Goal: Check status: Check status

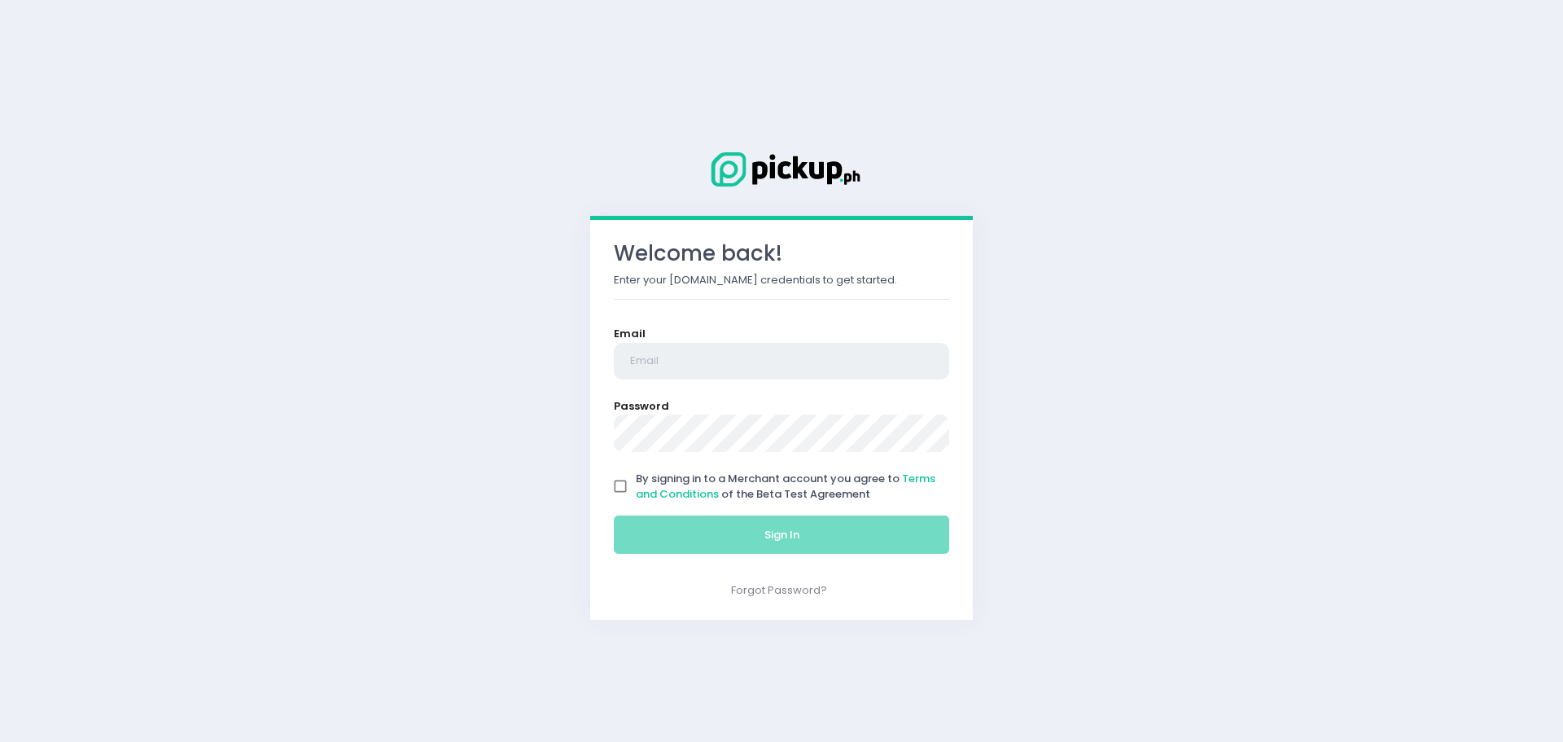
type input "[EMAIL_ADDRESS][DOMAIN_NAME]"
click at [604, 496] on div "Welcome back! Enter your [DOMAIN_NAME] credentials to get started. Email [EMAIL…" at bounding box center [781, 419] width 383 height 399
click at [628, 488] on input "By signing in to a Merchant account you agree to Terms and Conditions of the Be…" at bounding box center [620, 486] width 31 height 31
checkbox input "true"
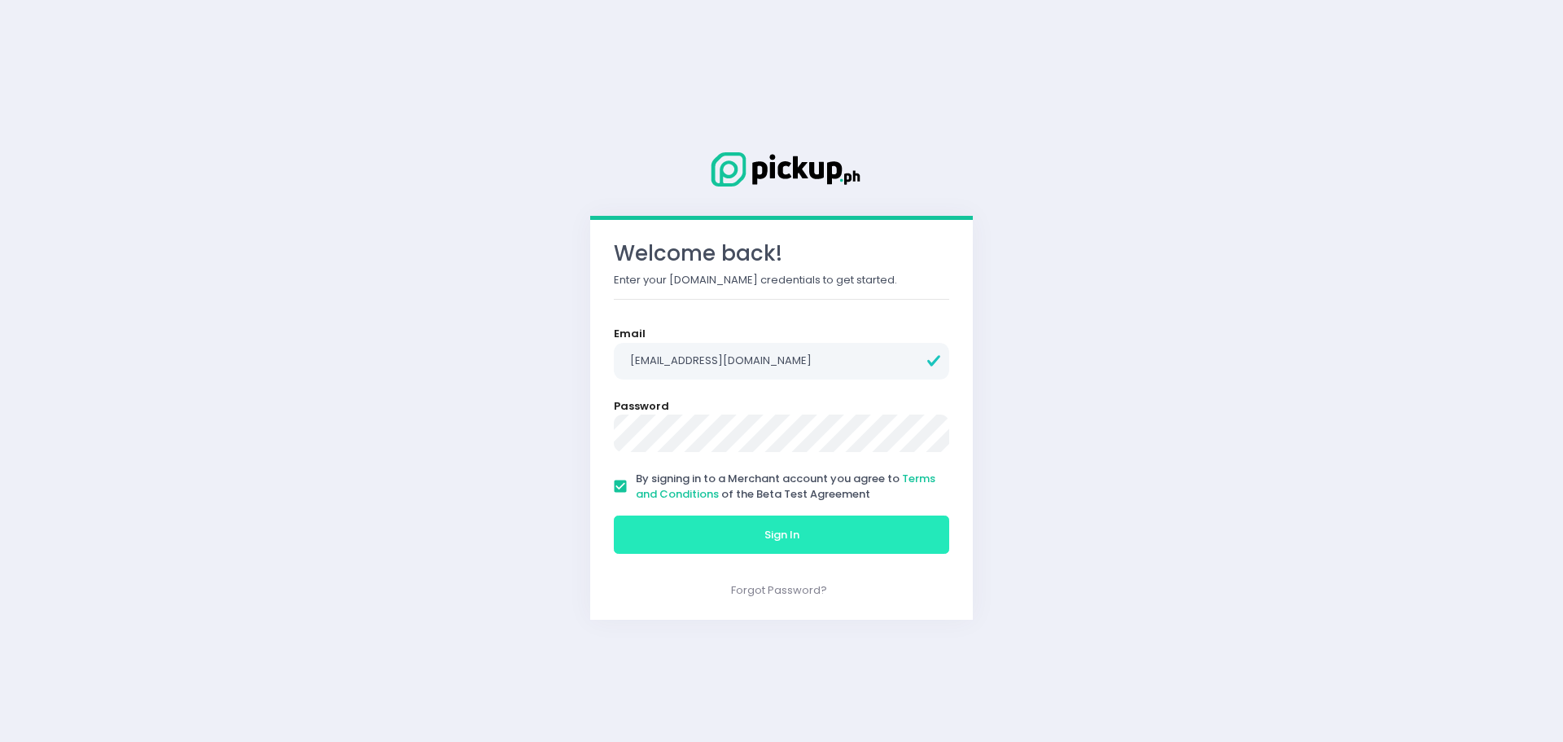
click at [646, 518] on button "Sign In" at bounding box center [781, 534] width 335 height 39
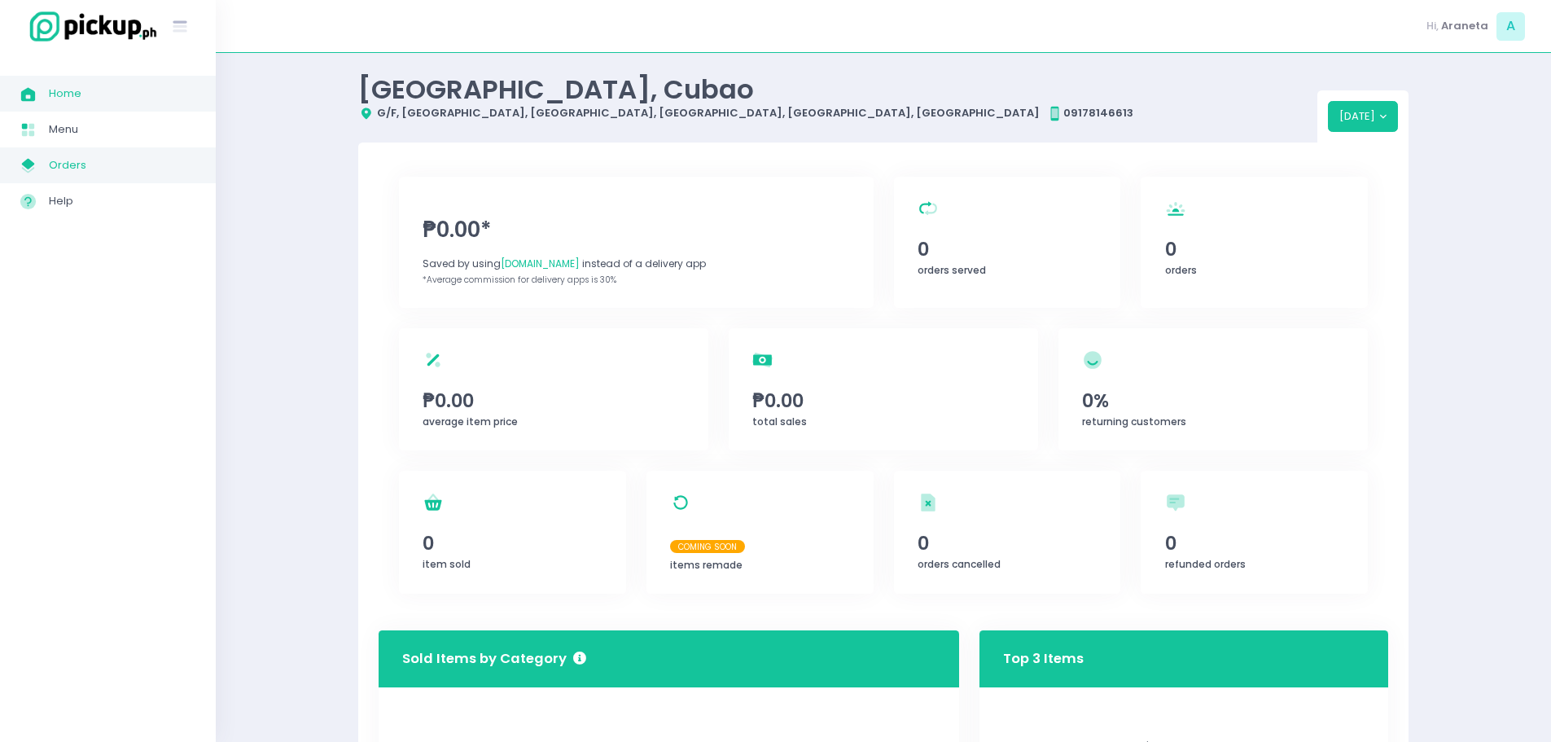
click at [169, 175] on span "Orders" at bounding box center [122, 165] width 147 height 21
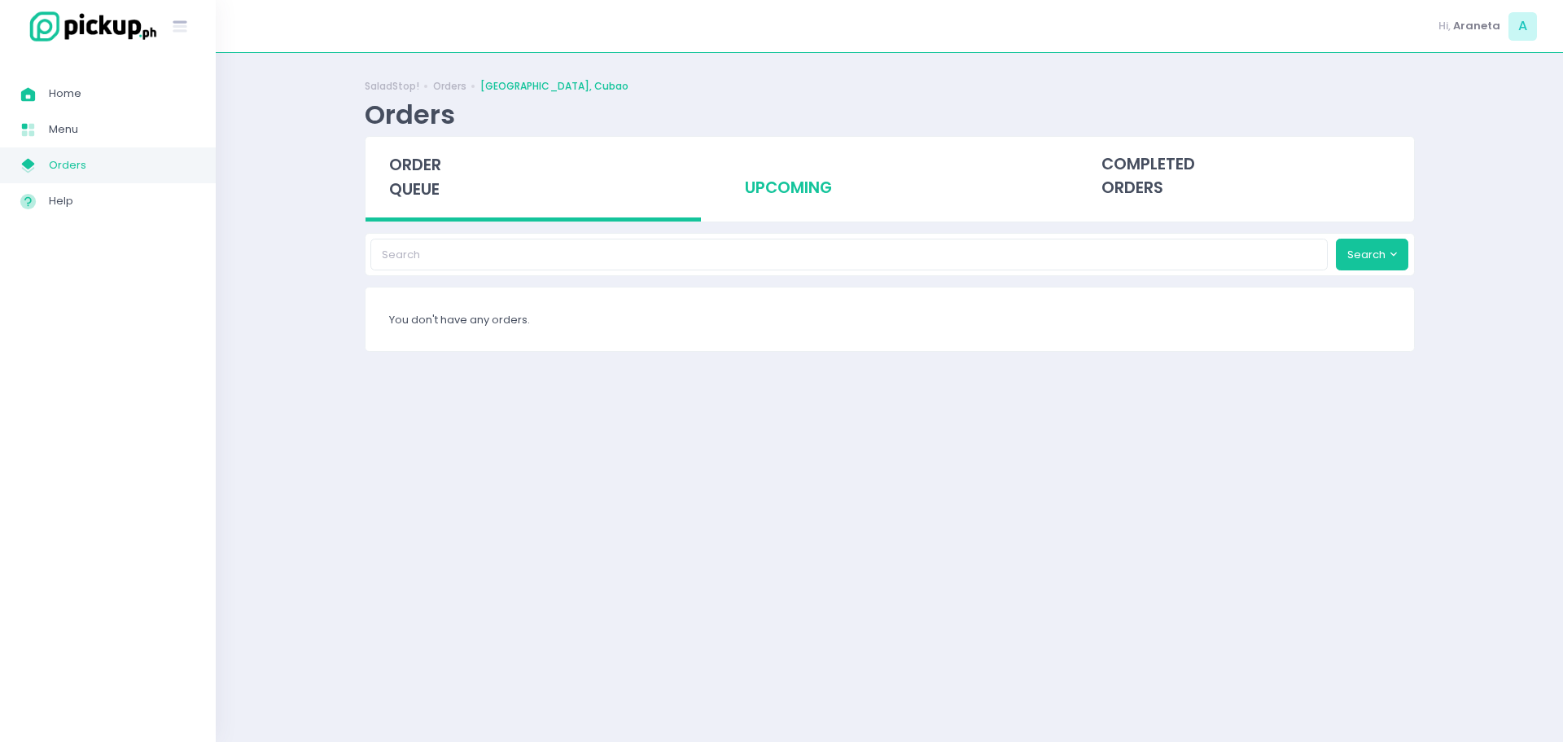
click at [826, 181] on div "upcoming" at bounding box center [889, 177] width 336 height 80
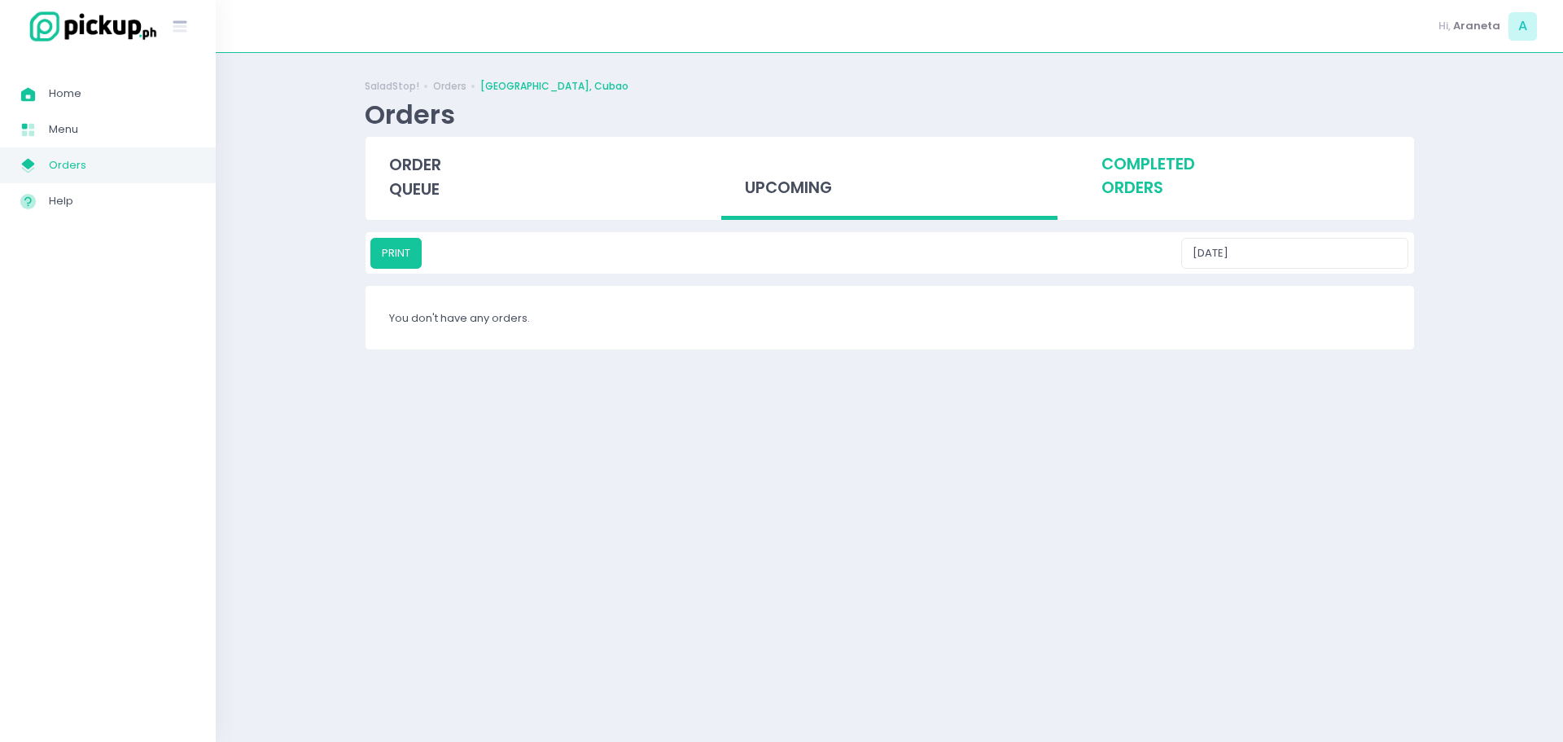
click at [1098, 171] on div "completed orders" at bounding box center [1246, 177] width 336 height 80
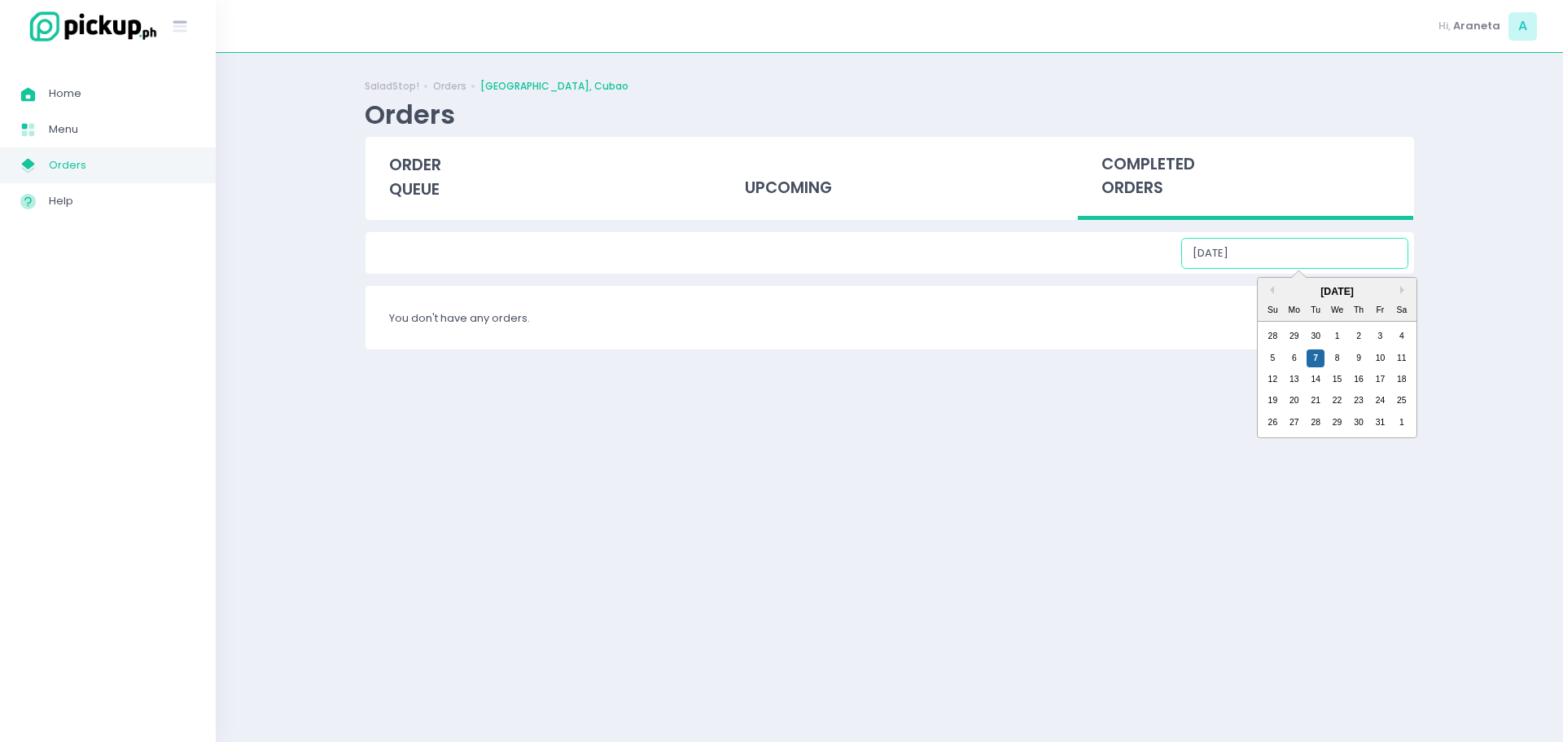
click at [1355, 268] on input "[DATE]" at bounding box center [1295, 253] width 227 height 31
click at [1274, 292] on div "[DATE]" at bounding box center [1337, 291] width 159 height 15
click at [1270, 297] on div "[DATE]" at bounding box center [1337, 291] width 159 height 15
click at [1270, 293] on button "Previous Month" at bounding box center [1270, 290] width 8 height 8
click at [1298, 400] on div "22" at bounding box center [1294, 401] width 18 height 18
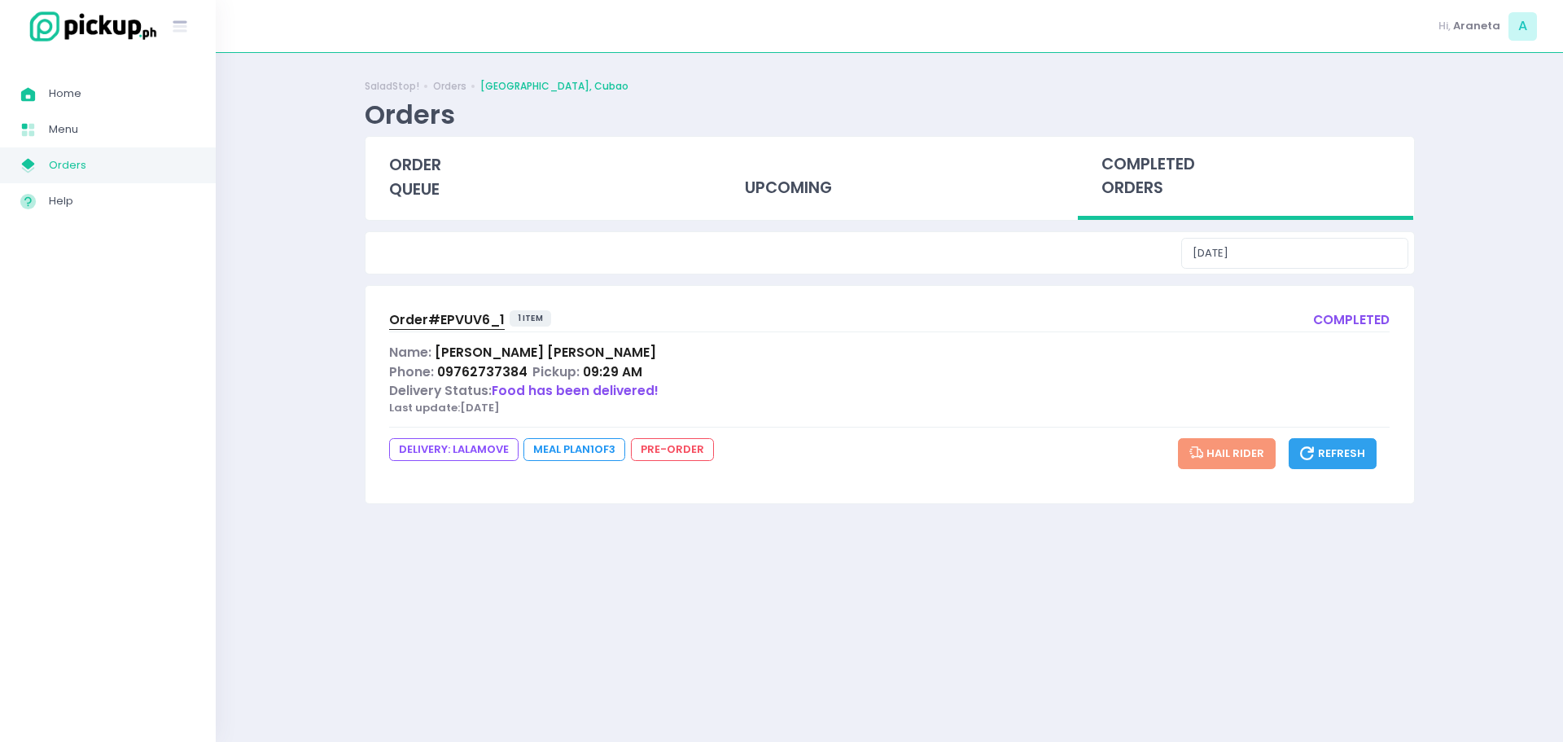
click at [727, 390] on div "Delivery Status: Food has been delivered!" at bounding box center [890, 390] width 1002 height 19
drag, startPoint x: 502, startPoint y: 322, endPoint x: 427, endPoint y: 328, distance: 75.9
click at [427, 328] on div "Order# EPVUV6_1 1 item" at bounding box center [473, 321] width 168 height 22
copy span "# EPVUV6_1"
click at [1297, 233] on div "[DATE]" at bounding box center [890, 253] width 1049 height 42
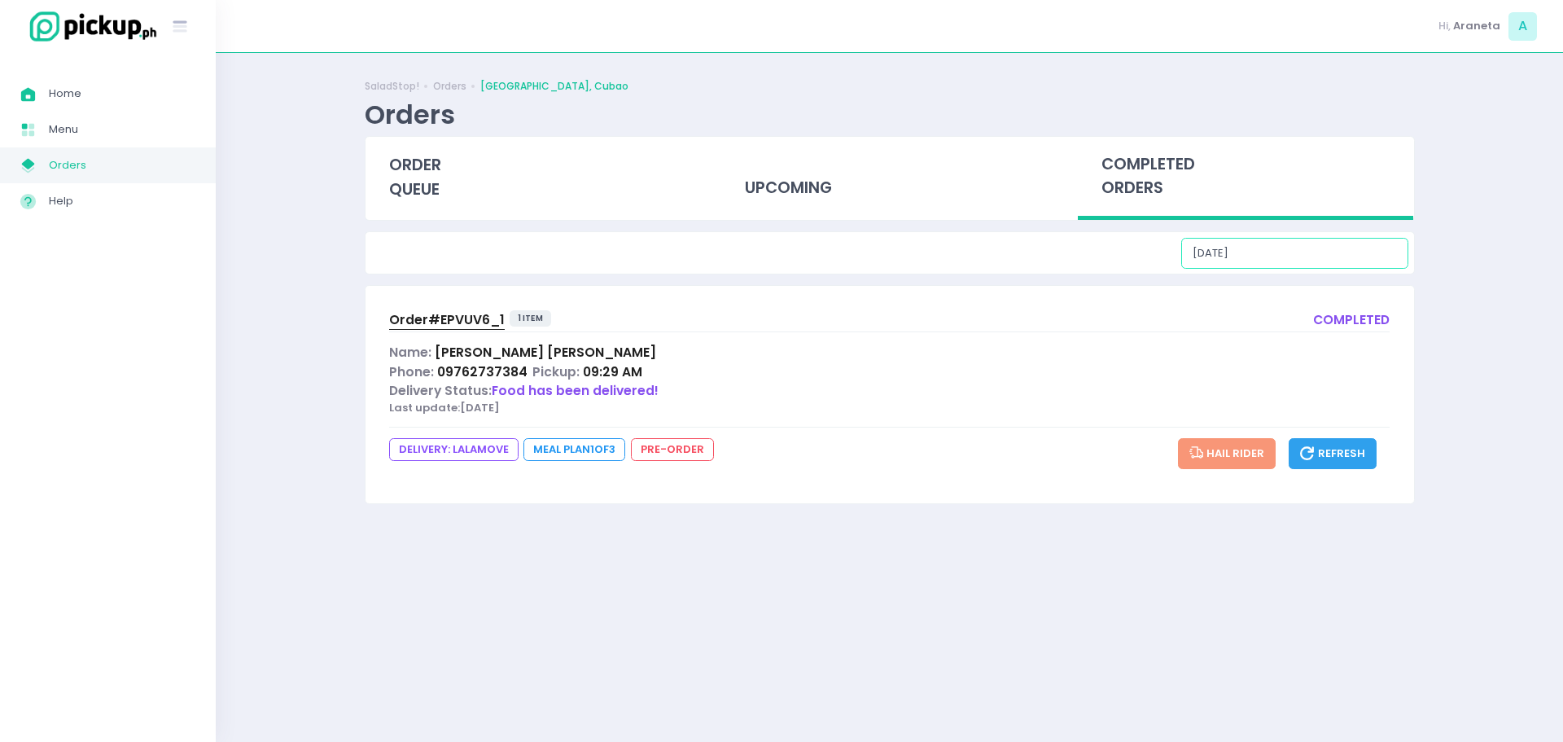
click at [1308, 253] on input "[DATE]" at bounding box center [1295, 253] width 227 height 31
click at [1335, 400] on div "24" at bounding box center [1337, 401] width 18 height 18
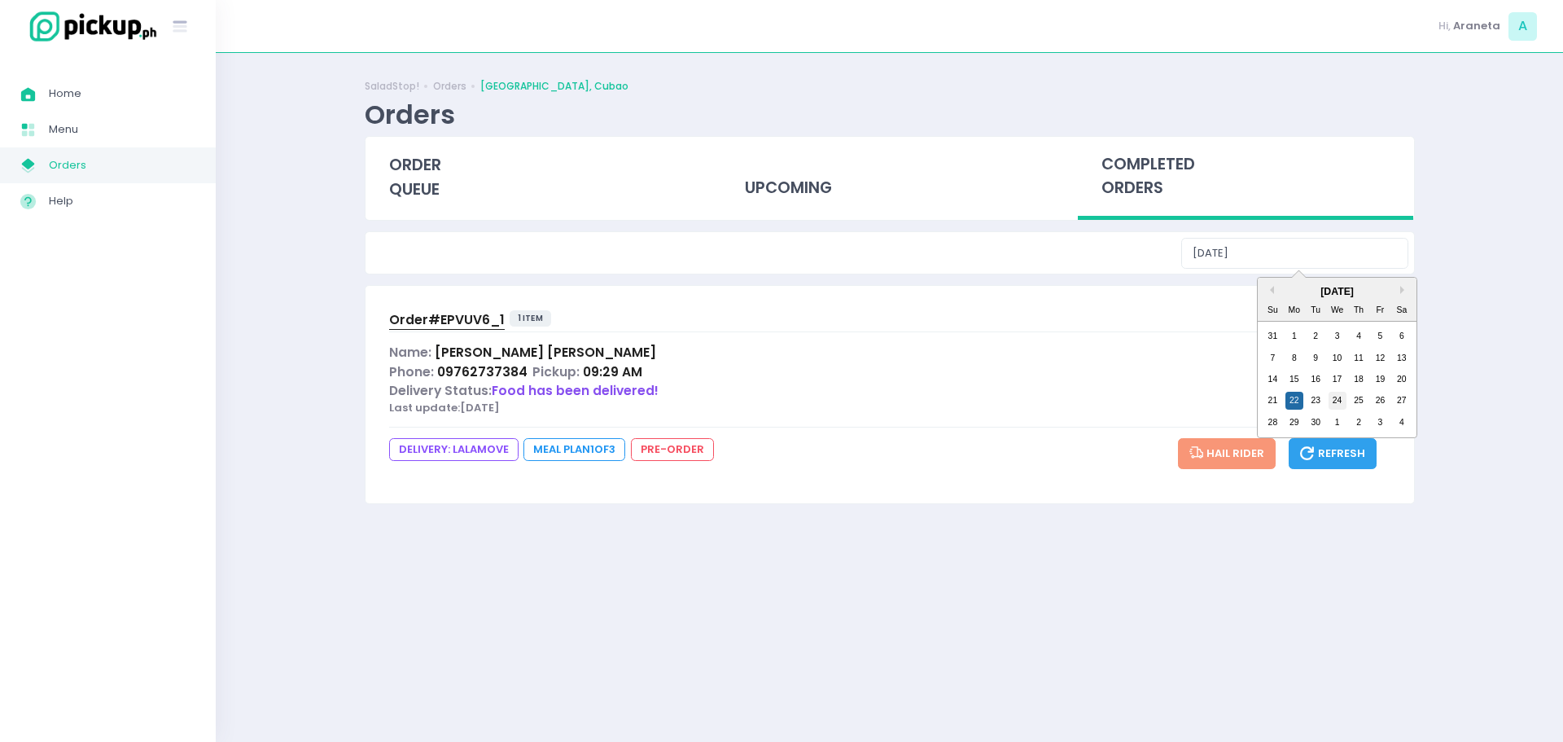
type input "[DATE]"
click at [489, 320] on span "Order# EPVUV6_2" at bounding box center [448, 319] width 119 height 17
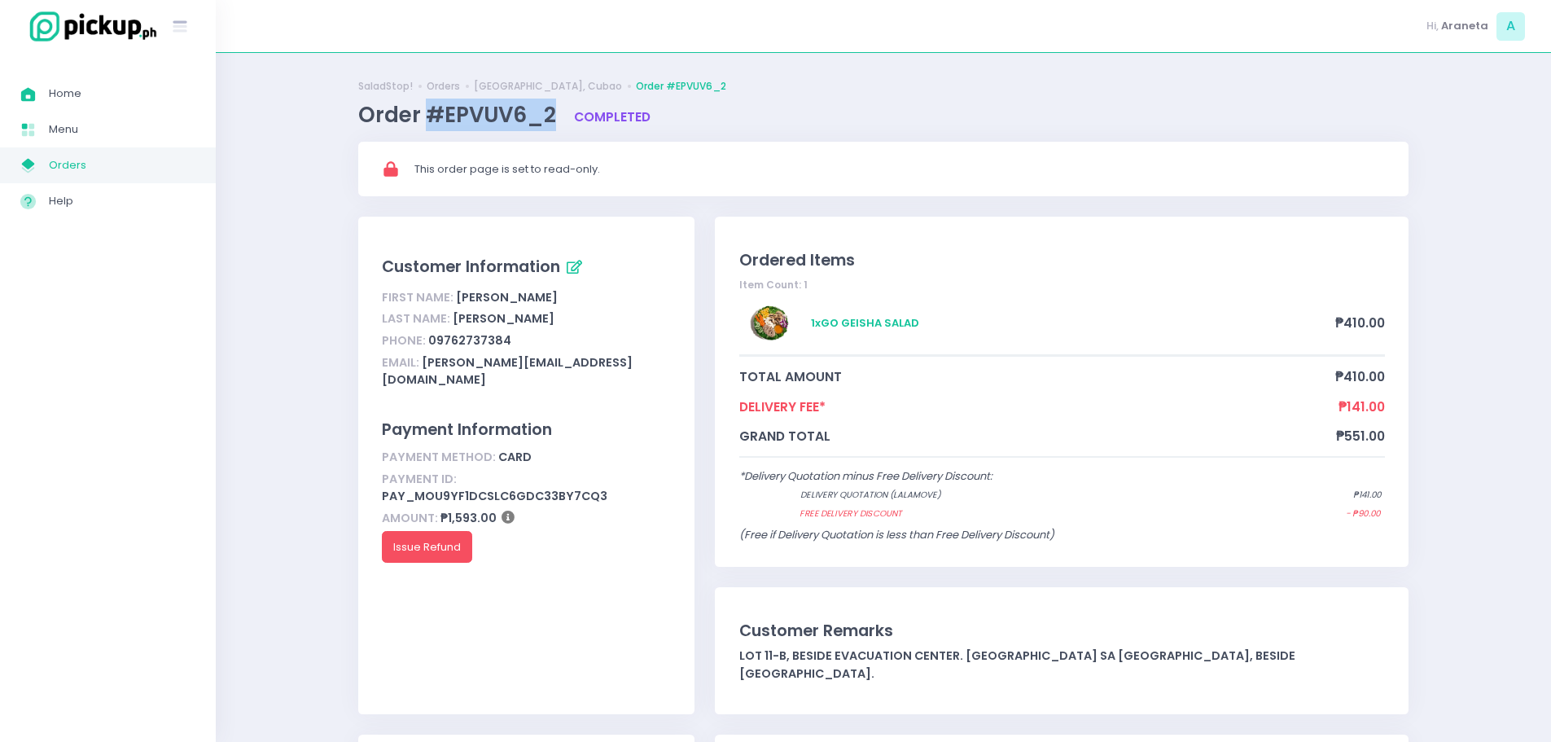
drag, startPoint x: 555, startPoint y: 115, endPoint x: 428, endPoint y: 128, distance: 126.9
click at [428, 128] on span "Order #EPVUV6_2" at bounding box center [459, 114] width 203 height 29
copy span "#EPVUV6_2"
